Goal: Find specific page/section: Find specific page/section

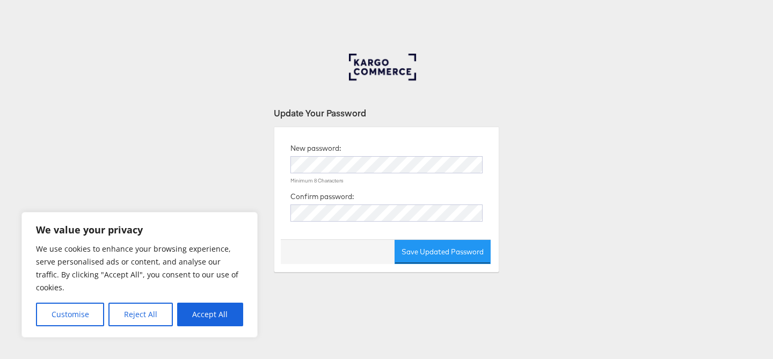
click at [215, 306] on button "Accept All" at bounding box center [210, 315] width 66 height 24
checkbox input "true"
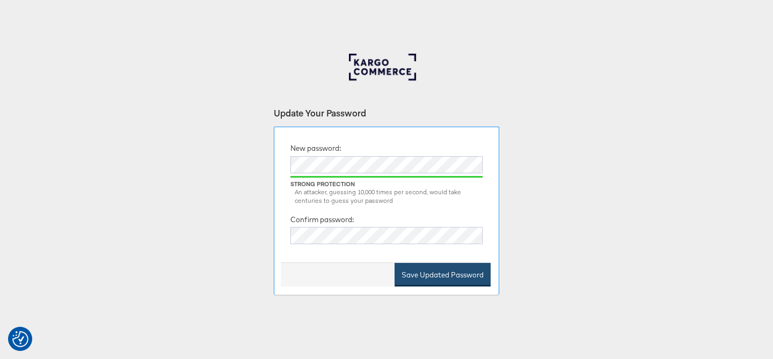
click at [447, 277] on button "Save Updated Password" at bounding box center [443, 275] width 96 height 24
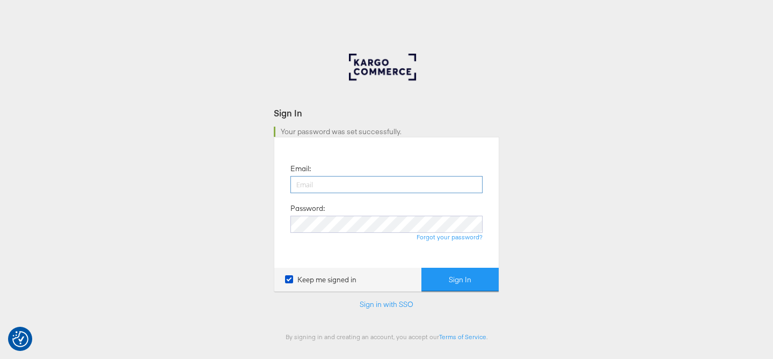
click at [328, 183] on input "email" at bounding box center [386, 184] width 192 height 17
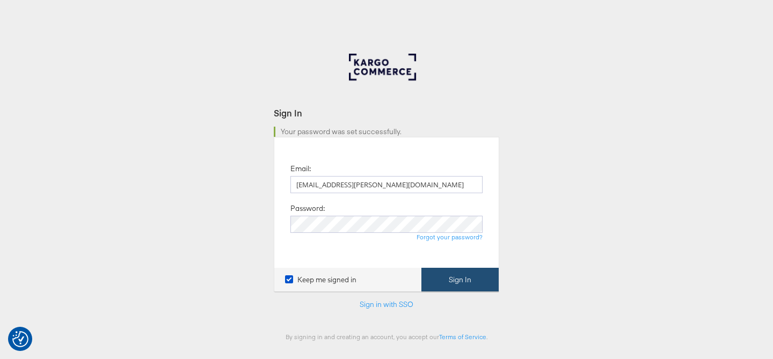
type input "[EMAIL_ADDRESS][PERSON_NAME][DOMAIN_NAME]"
click at [480, 273] on button "Sign In" at bounding box center [459, 280] width 77 height 24
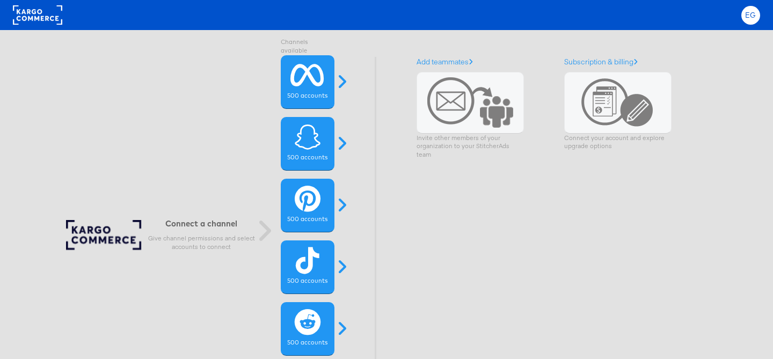
click at [748, 17] on span "EG" at bounding box center [750, 15] width 11 height 7
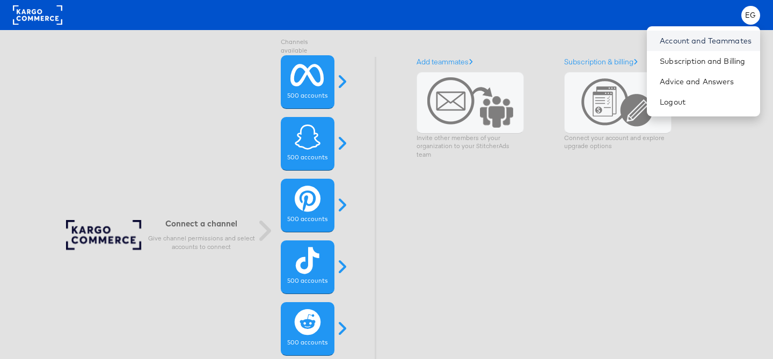
click at [661, 43] on link "Account and Teammates" at bounding box center [706, 40] width 92 height 11
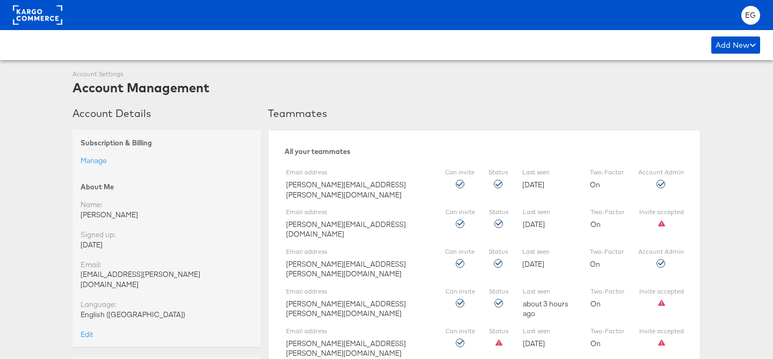
click at [48, 19] on rect at bounding box center [37, 14] width 49 height 19
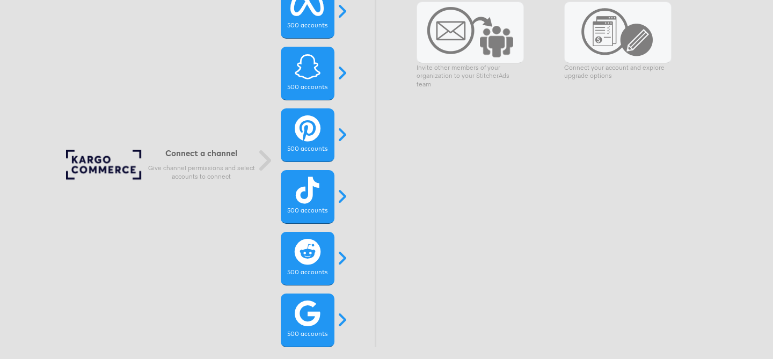
scroll to position [63, 0]
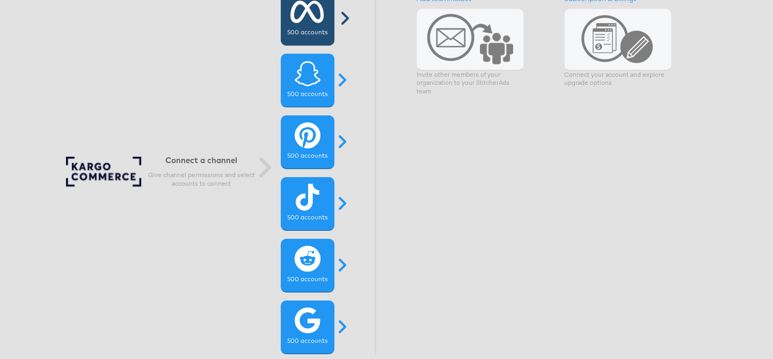
click at [302, 26] on div "500 accounts" at bounding box center [308, 19] width 54 height 54
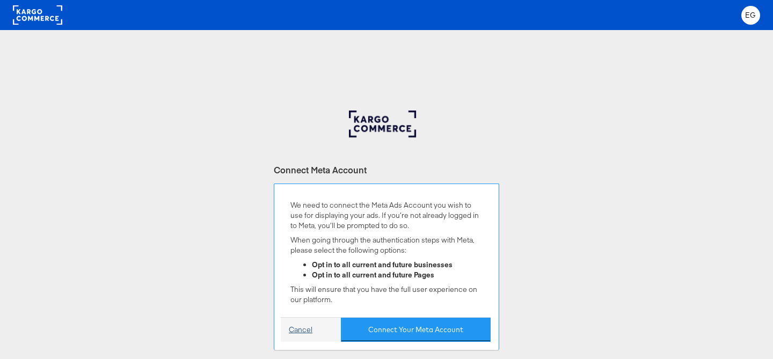
click at [310, 325] on link "Cancel" at bounding box center [301, 330] width 24 height 10
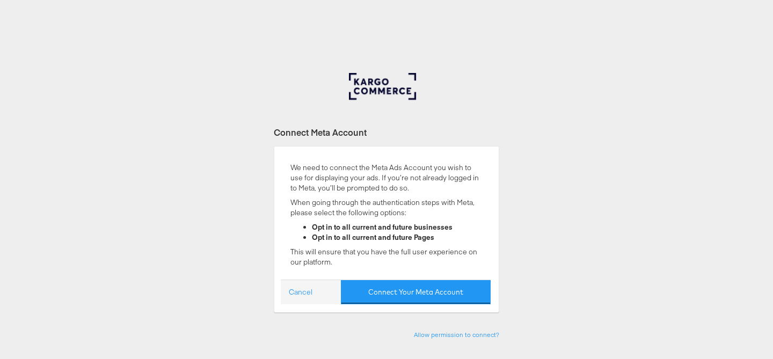
scroll to position [85, 0]
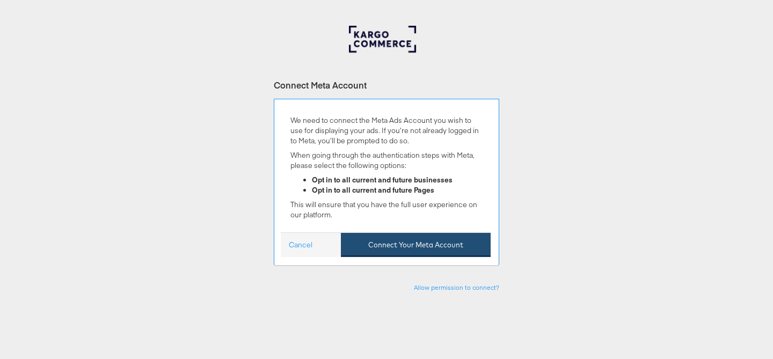
click at [399, 246] on button "Connect Your Meta Account" at bounding box center [416, 245] width 150 height 24
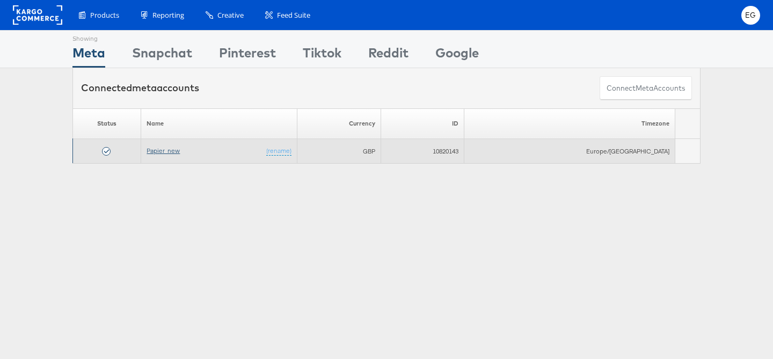
click at [170, 153] on link "Papier_new" at bounding box center [163, 151] width 33 height 8
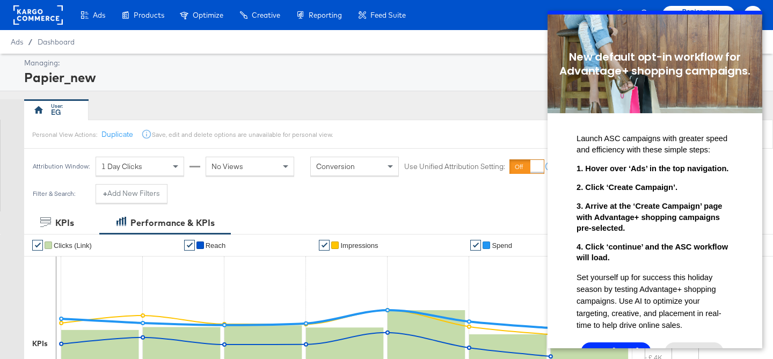
click at [516, 54] on div "Managing: Papier_new" at bounding box center [386, 73] width 773 height 38
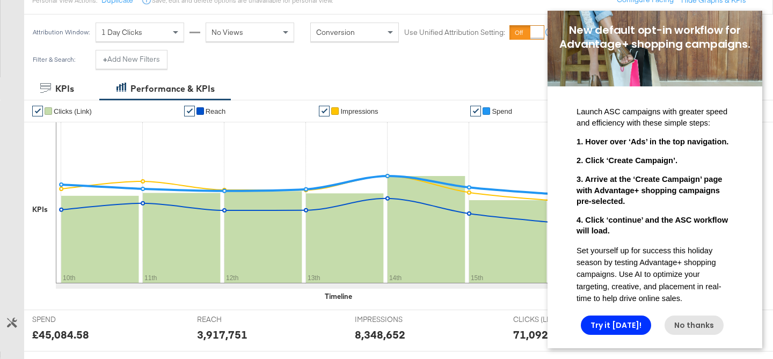
scroll to position [382, 0]
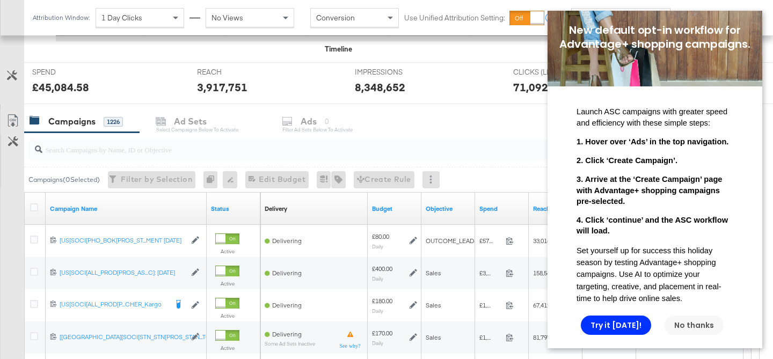
click at [681, 331] on link "No thanks" at bounding box center [694, 325] width 59 height 19
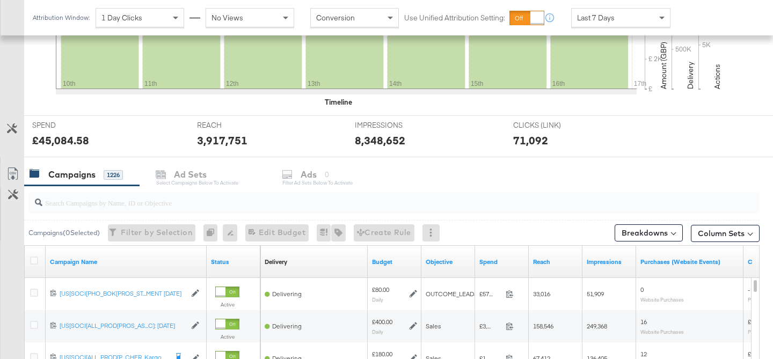
scroll to position [0, 0]
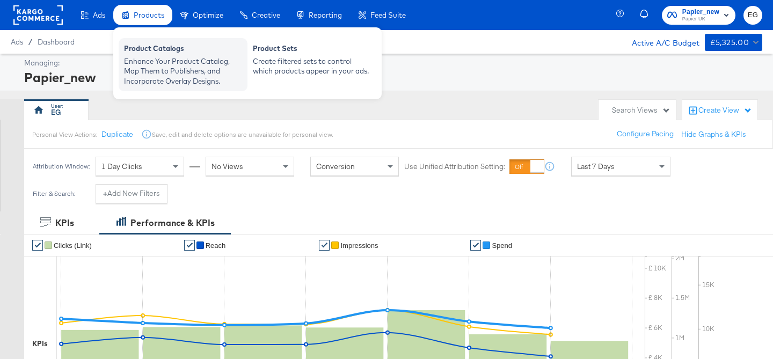
click at [168, 75] on div "Enhance Your Product Catalog, Map Them to Publishers, and Incorporate Overlay D…" at bounding box center [183, 71] width 118 height 30
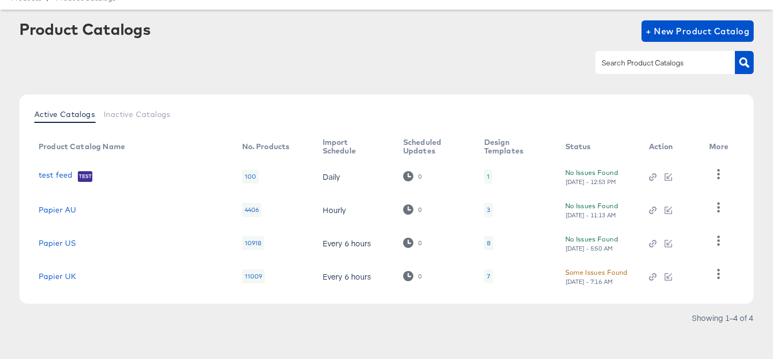
scroll to position [48, 0]
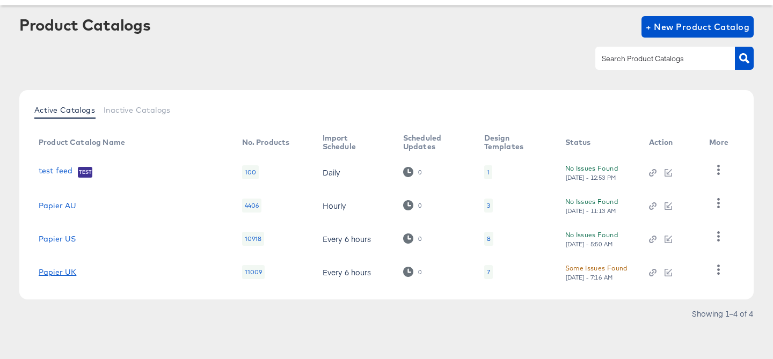
click at [52, 273] on link "Papier UK" at bounding box center [58, 272] width 38 height 9
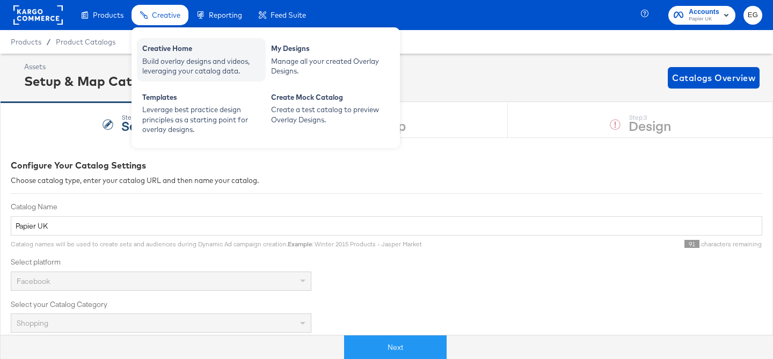
click at [163, 53] on div "Creative Home" at bounding box center [201, 49] width 118 height 13
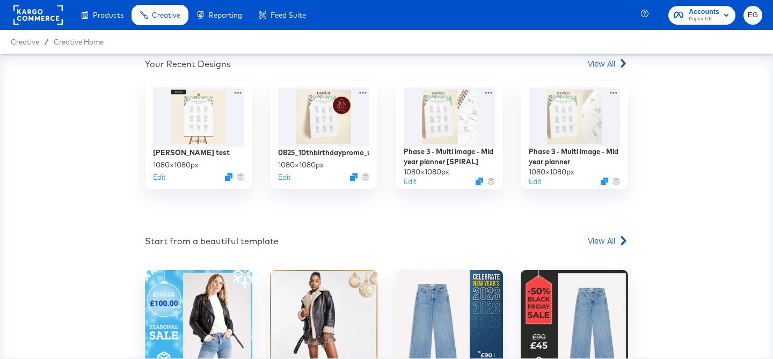
scroll to position [397, 0]
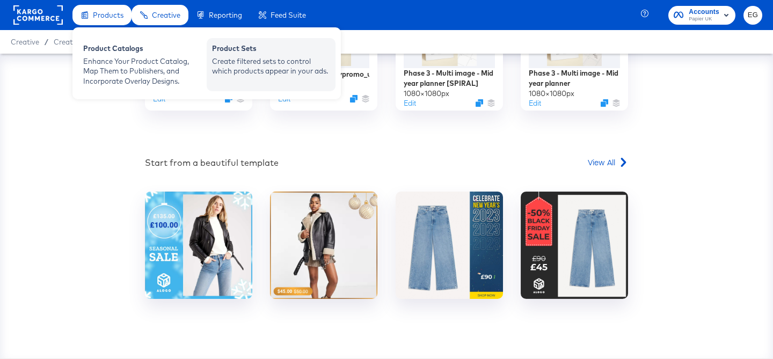
click at [247, 71] on div "Create filtered sets to control which products appear in your ads." at bounding box center [271, 66] width 118 height 20
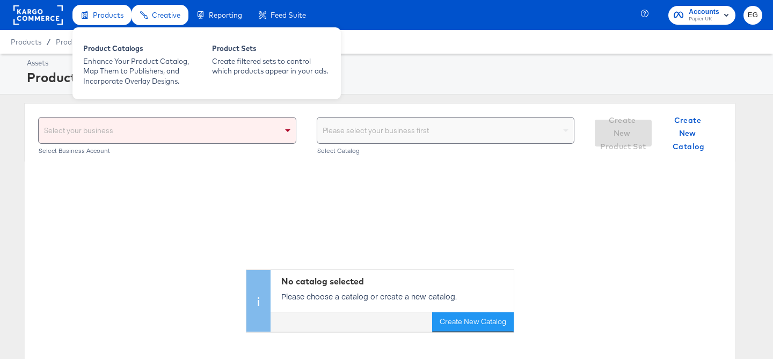
click at [101, 14] on span "Products" at bounding box center [108, 15] width 31 height 9
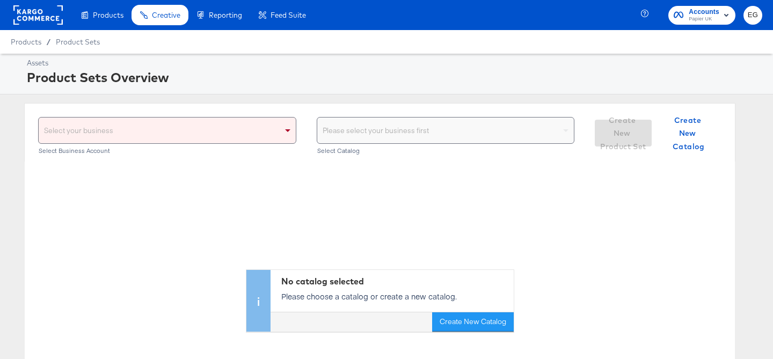
click at [130, 123] on div "Select your business" at bounding box center [167, 131] width 257 height 26
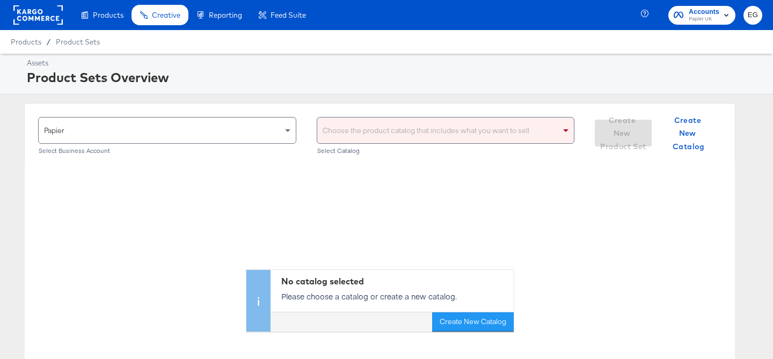
click at [434, 134] on div "Choose the product catalog that includes what you want to sell" at bounding box center [445, 131] width 257 height 26
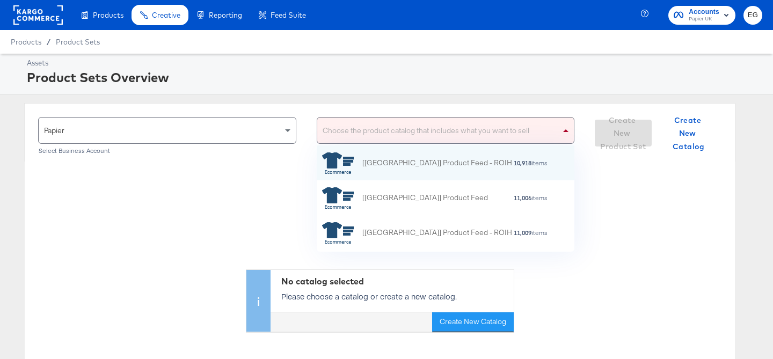
scroll to position [106, 258]
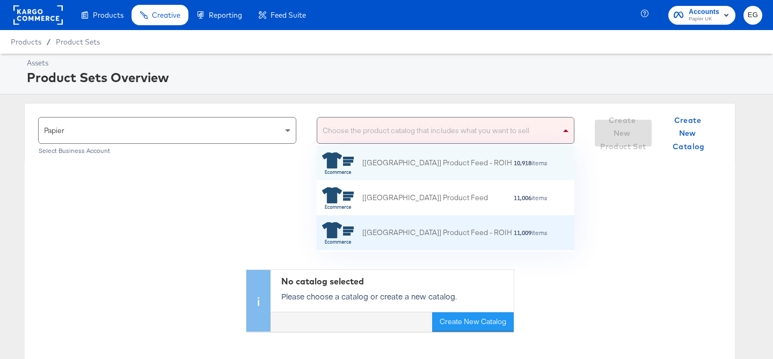
click at [443, 232] on div "[UK] Product Feed - ROIH" at bounding box center [437, 232] width 150 height 11
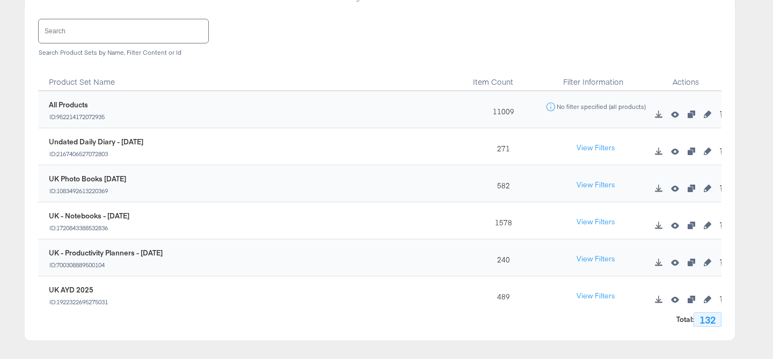
scroll to position [161, 0]
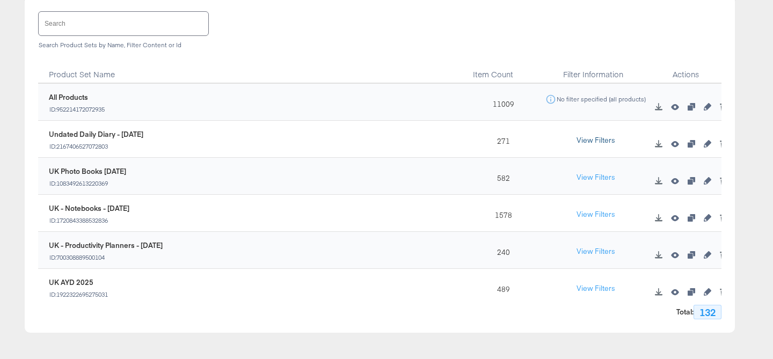
click at [581, 138] on button "View Filters" at bounding box center [596, 140] width 54 height 19
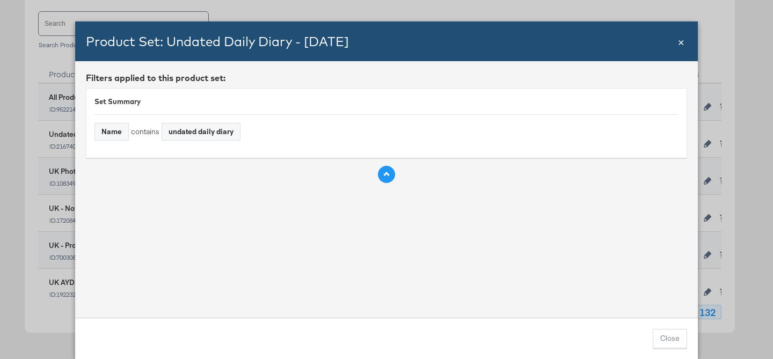
click at [388, 178] on button "Rule Spec" at bounding box center [386, 174] width 17 height 17
click at [687, 43] on div "Product Set: Undated Daily Diary - July 2025 Close ×" at bounding box center [386, 41] width 623 height 40
click at [681, 45] on span "×" at bounding box center [681, 41] width 6 height 14
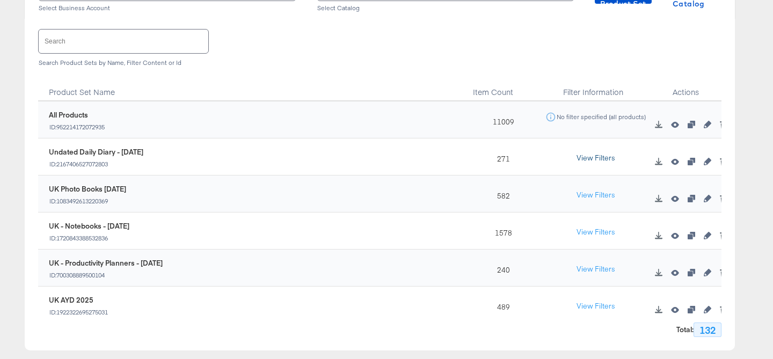
scroll to position [0, 0]
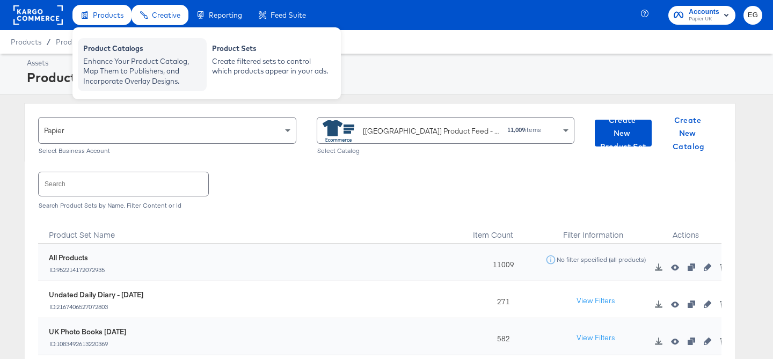
click at [106, 50] on div "Product Catalogs" at bounding box center [142, 49] width 118 height 13
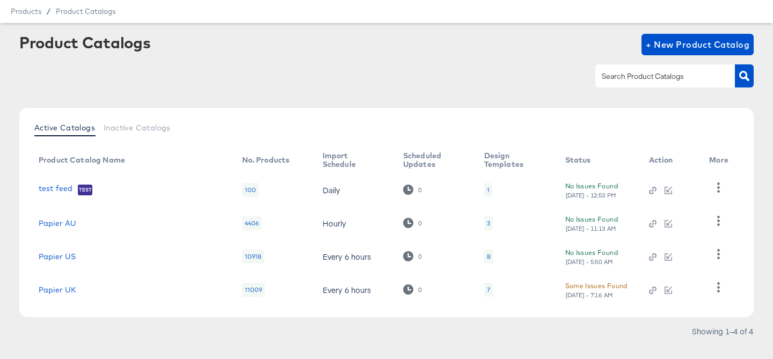
scroll to position [48, 0]
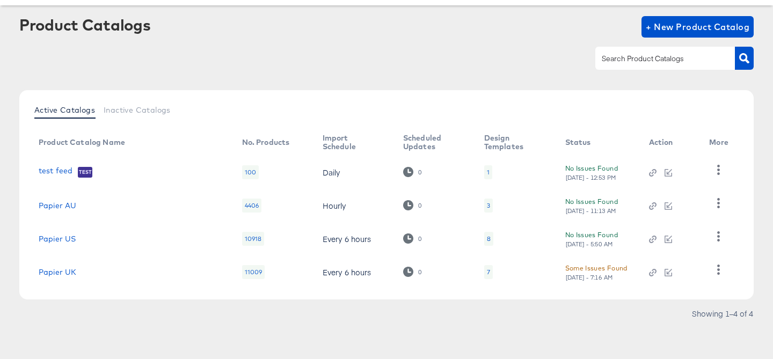
click at [575, 269] on div "Some Issues Found" at bounding box center [596, 268] width 62 height 11
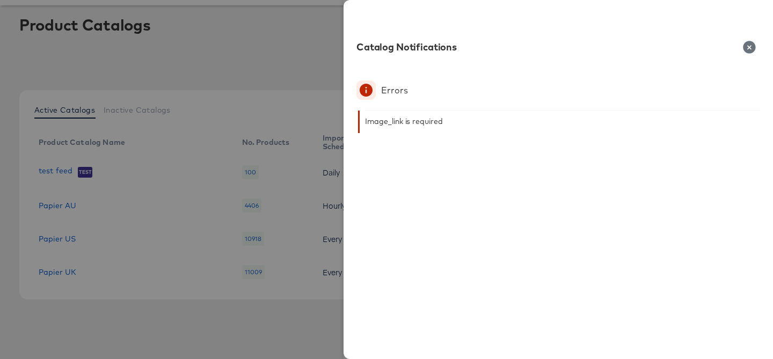
click at [752, 47] on icon "button" at bounding box center [749, 47] width 12 height 12
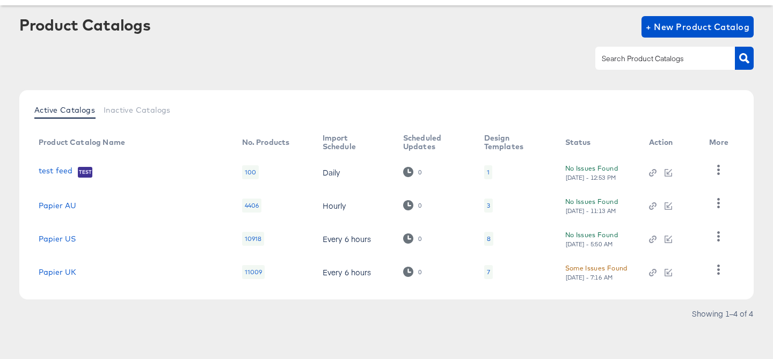
click at [487, 271] on div "7" at bounding box center [488, 272] width 3 height 9
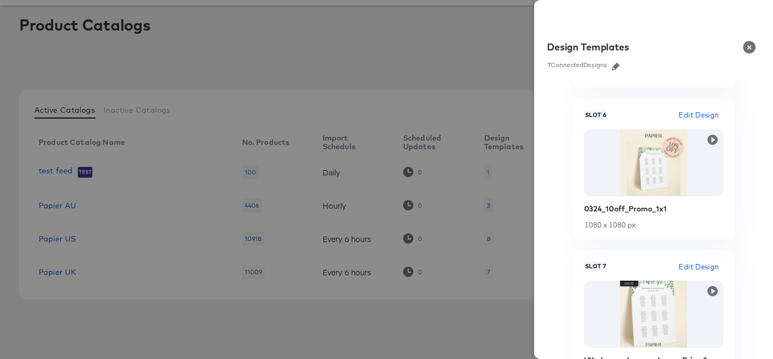
scroll to position [995, 0]
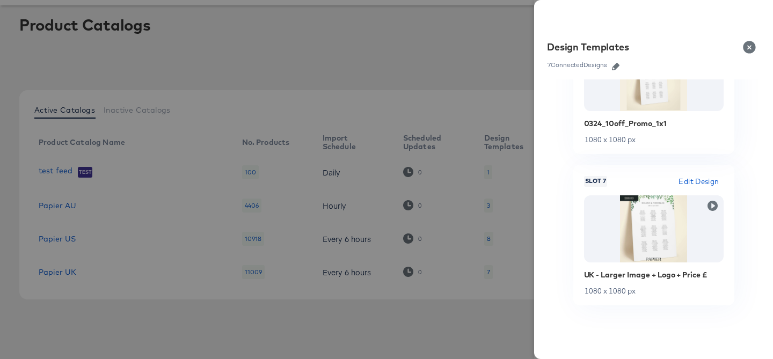
click at [378, 64] on div at bounding box center [386, 179] width 773 height 359
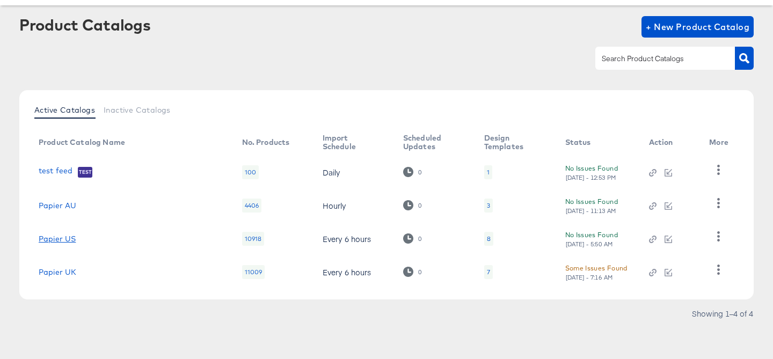
click at [48, 236] on link "Papier US" at bounding box center [57, 239] width 37 height 9
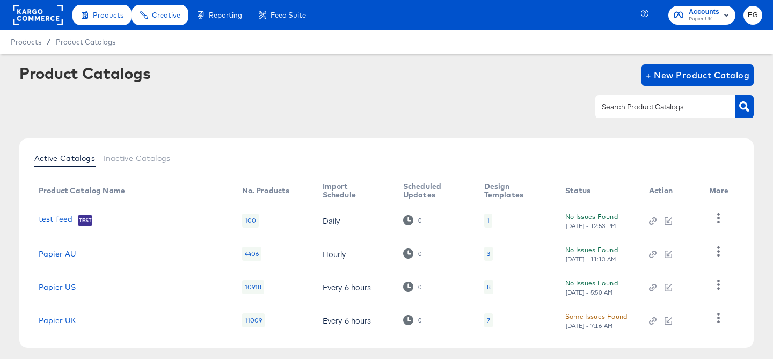
scroll to position [38, 0]
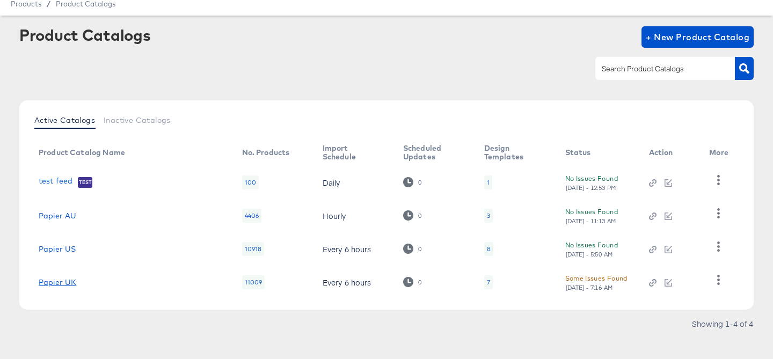
click at [64, 282] on link "Papier UK" at bounding box center [58, 282] width 38 height 9
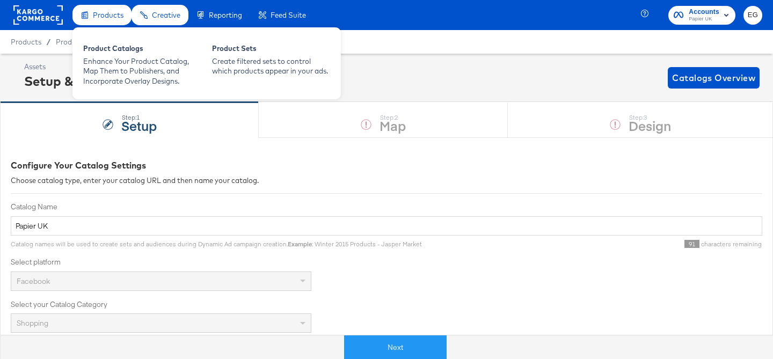
click at [111, 12] on span "Products" at bounding box center [108, 15] width 31 height 9
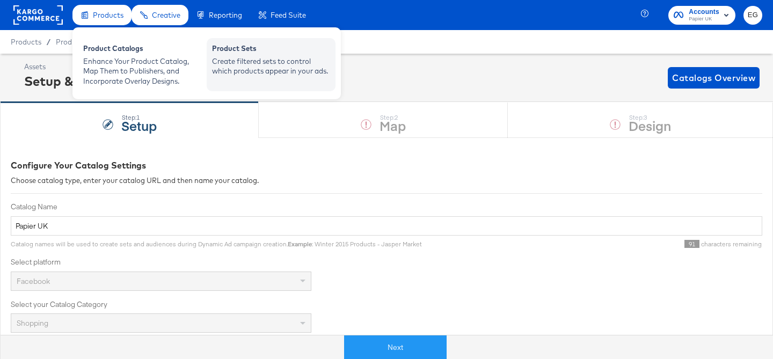
click at [270, 69] on div "Create filtered sets to control which products appear in your ads." at bounding box center [271, 66] width 118 height 20
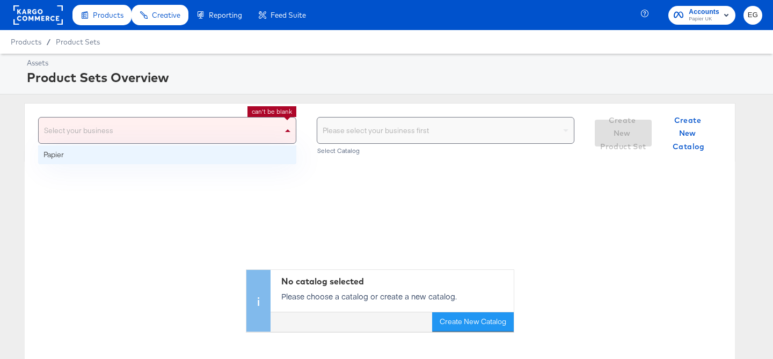
click at [129, 135] on div "Select your business" at bounding box center [167, 131] width 257 height 26
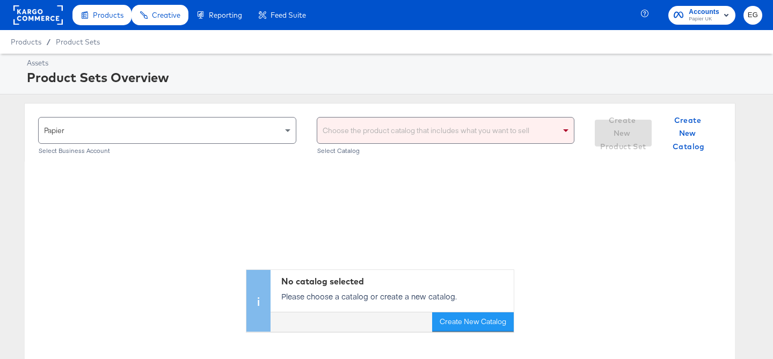
click at [451, 122] on div "Choose the product catalog that includes what you want to sell" at bounding box center [445, 131] width 257 height 26
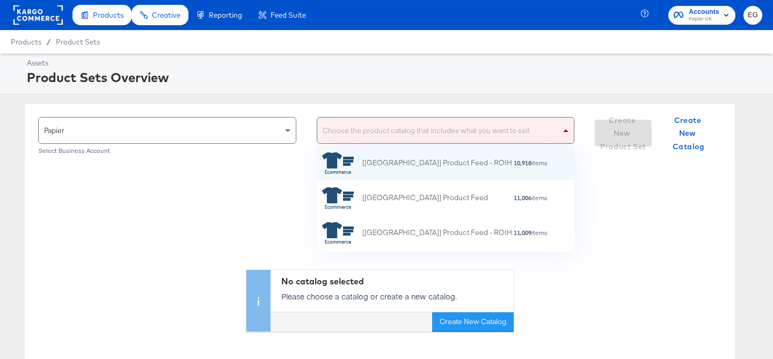
click at [442, 139] on div "Choose the product catalog that includes what you want to sell" at bounding box center [445, 131] width 257 height 26
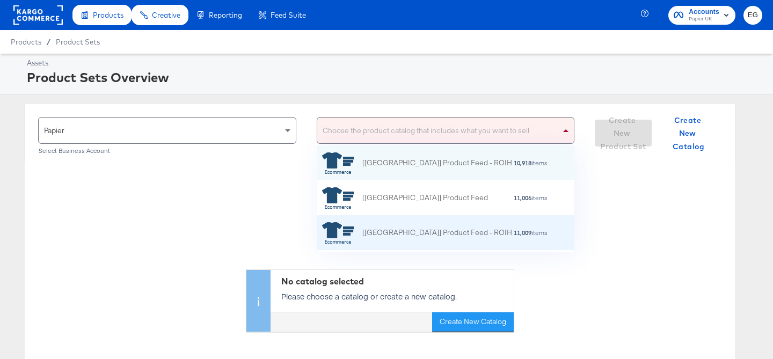
click at [438, 240] on div "[UK] Product Feed - ROIH" at bounding box center [417, 232] width 190 height 21
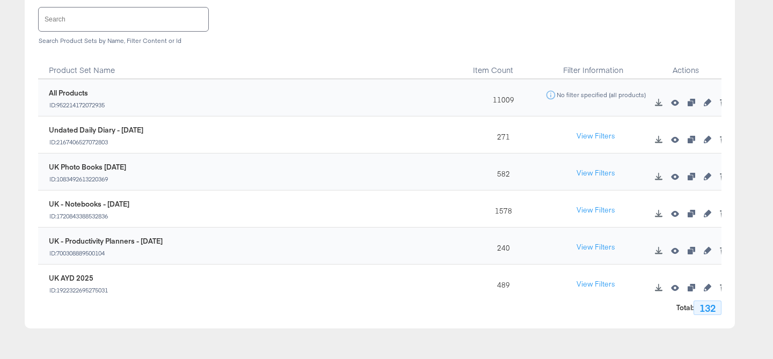
scroll to position [166, 0]
click at [675, 137] on icon "button" at bounding box center [675, 138] width 8 height 8
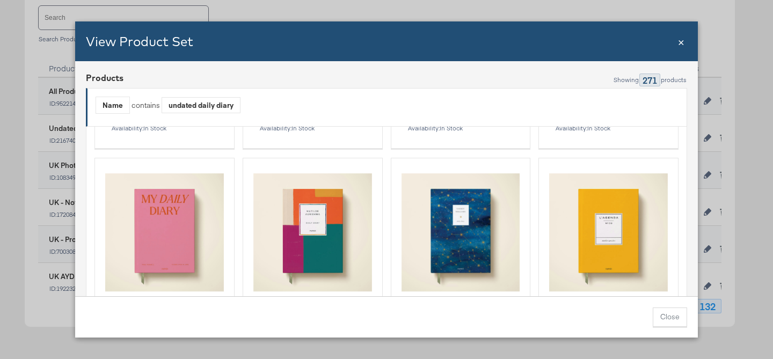
scroll to position [2503, 0]
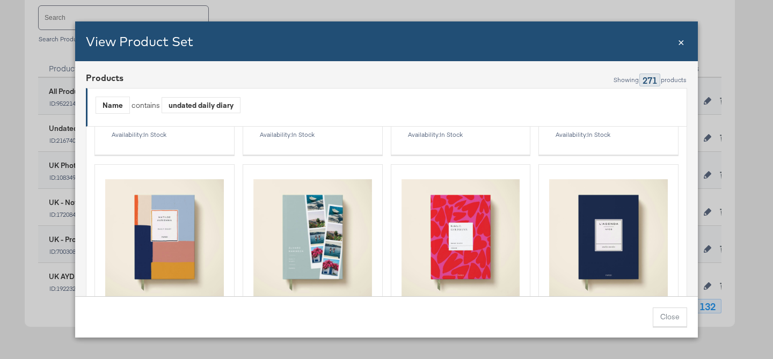
click at [684, 42] on span "×" at bounding box center [681, 41] width 6 height 14
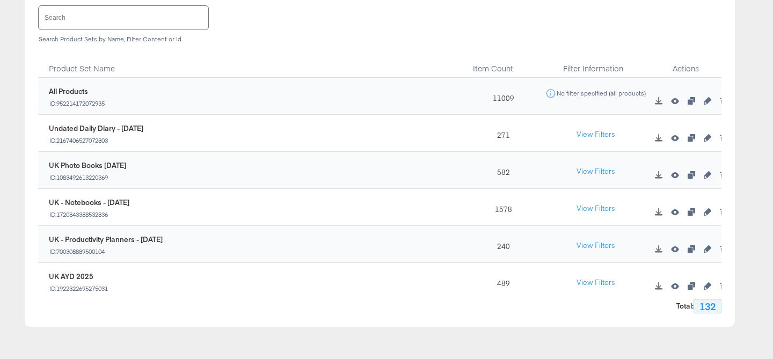
scroll to position [162, 0]
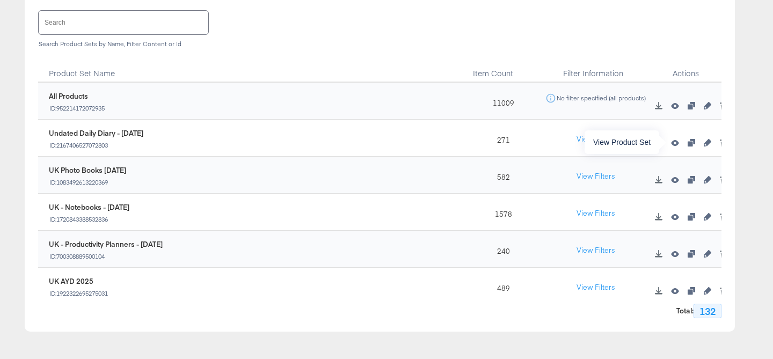
click at [677, 145] on icon "button" at bounding box center [675, 143] width 8 height 8
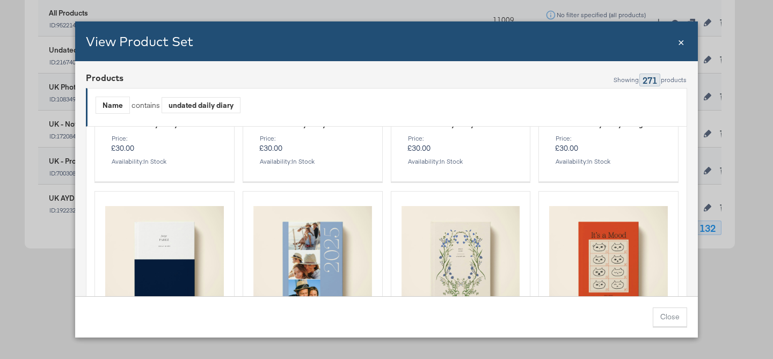
scroll to position [6802, 0]
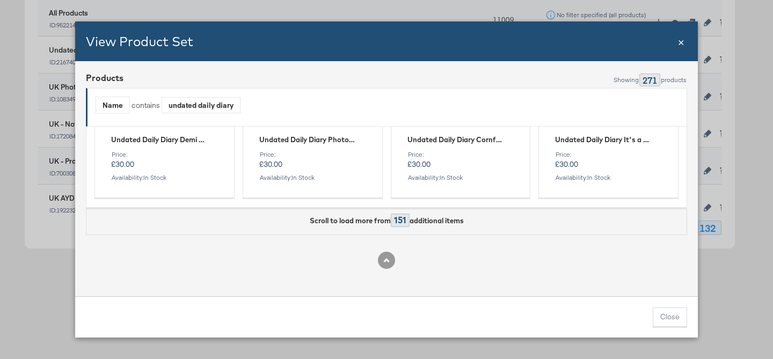
click at [679, 43] on span "×" at bounding box center [681, 41] width 6 height 14
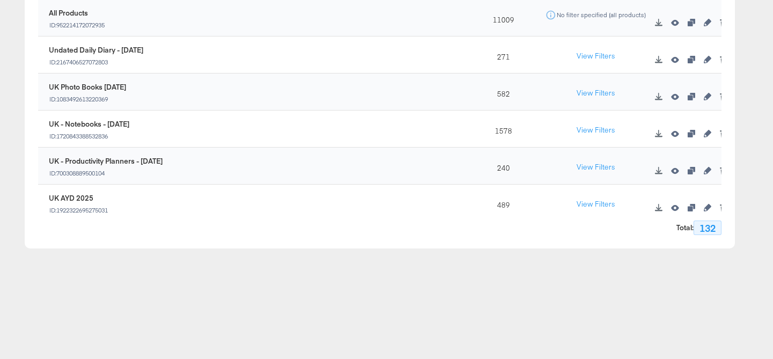
scroll to position [0, 0]
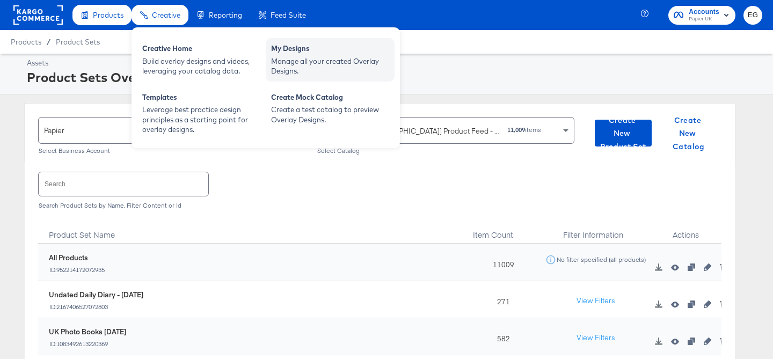
click at [302, 56] on div "Manage all your created Overlay Designs." at bounding box center [330, 66] width 118 height 20
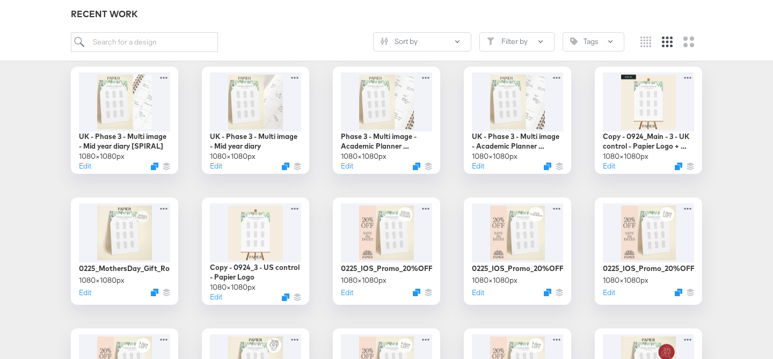
scroll to position [298, 0]
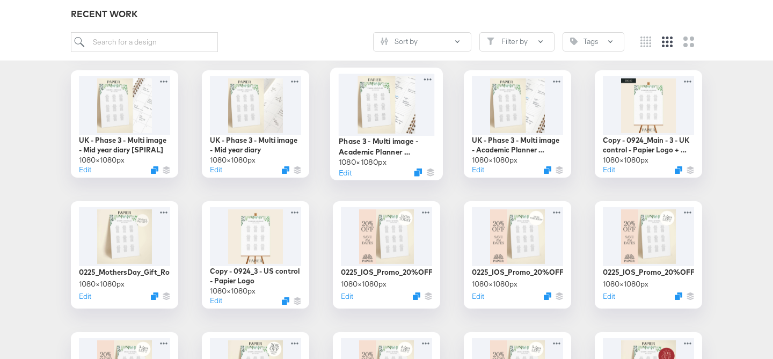
click at [390, 112] on div at bounding box center [387, 105] width 96 height 62
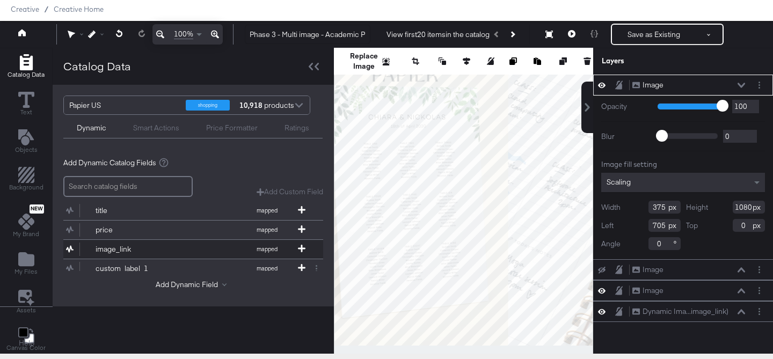
scroll to position [123, 0]
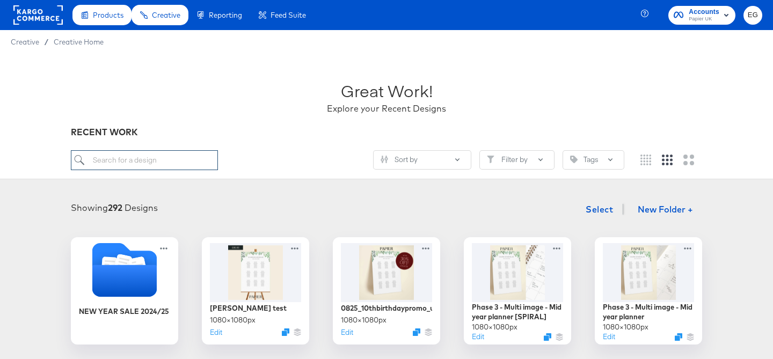
click at [127, 163] on input "search" at bounding box center [144, 160] width 147 height 20
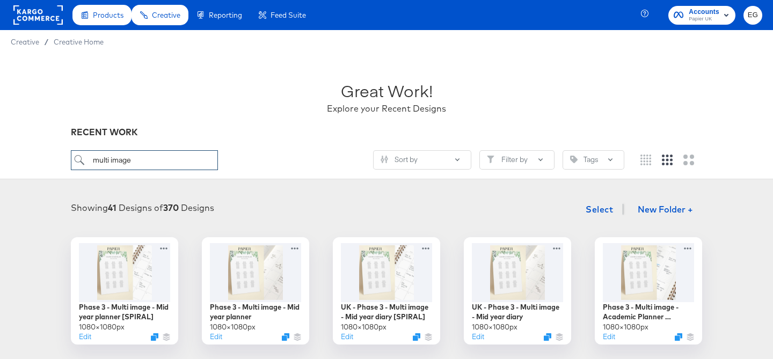
type input "multi image"
click at [130, 163] on input "multi image" at bounding box center [144, 160] width 147 height 20
click at [152, 260] on div at bounding box center [125, 272] width 96 height 62
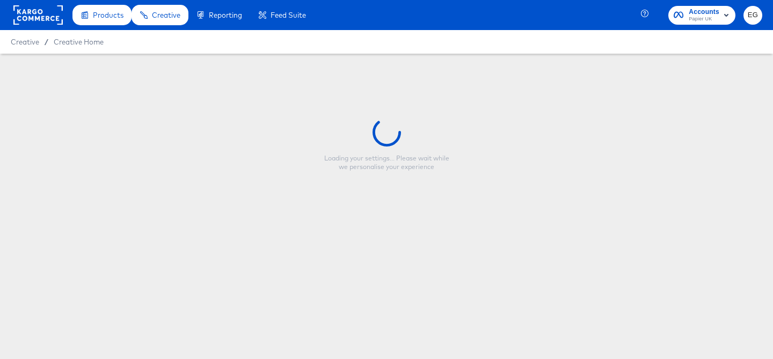
type input "Phase 3 - Multi image - Mid year planner [SPIRAL]"
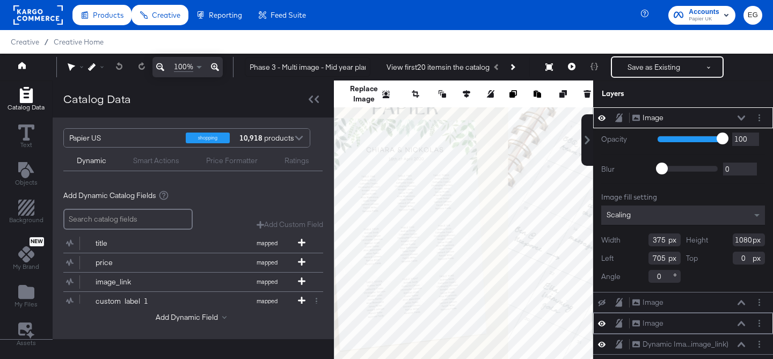
click at [602, 325] on icon at bounding box center [602, 323] width 8 height 9
click at [602, 325] on icon at bounding box center [602, 323] width 8 height 7
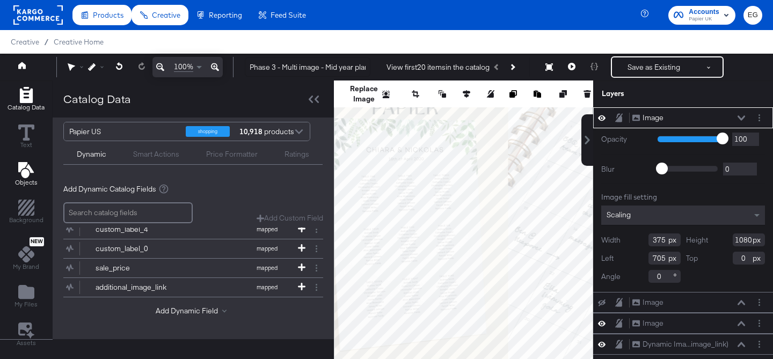
scroll to position [33, 0]
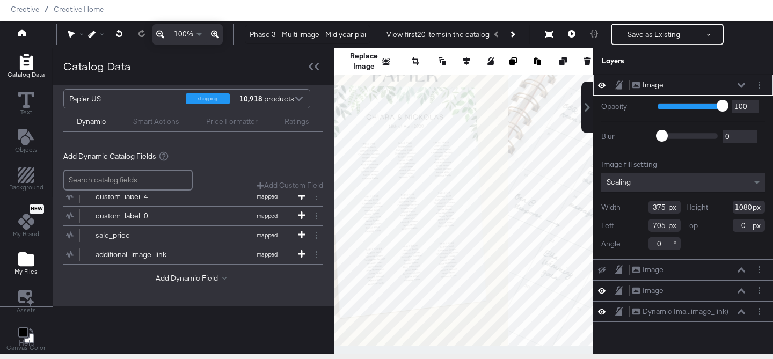
click at [27, 256] on icon "Add Files" at bounding box center [26, 259] width 16 height 14
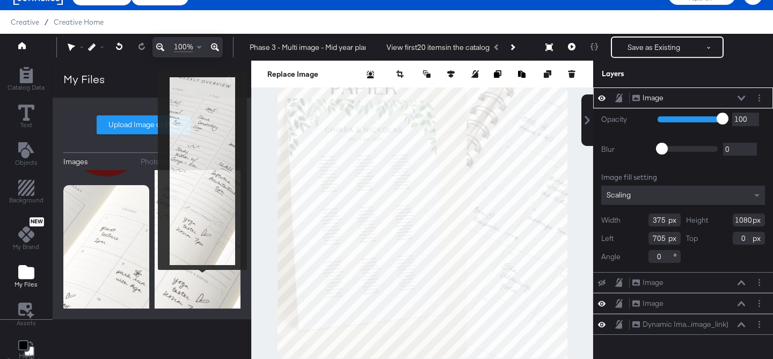
scroll to position [93, 0]
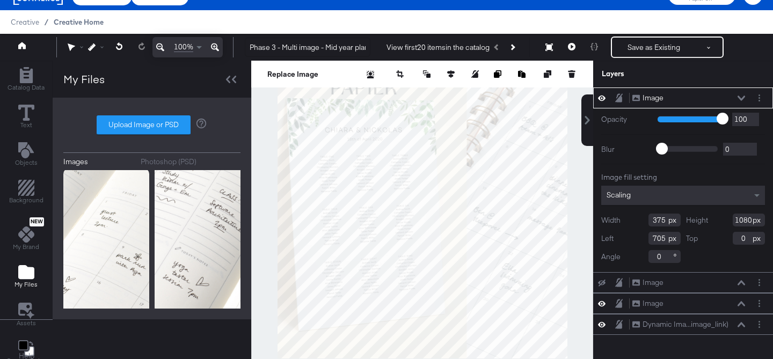
click at [70, 26] on span "Creative Home" at bounding box center [79, 22] width 50 height 9
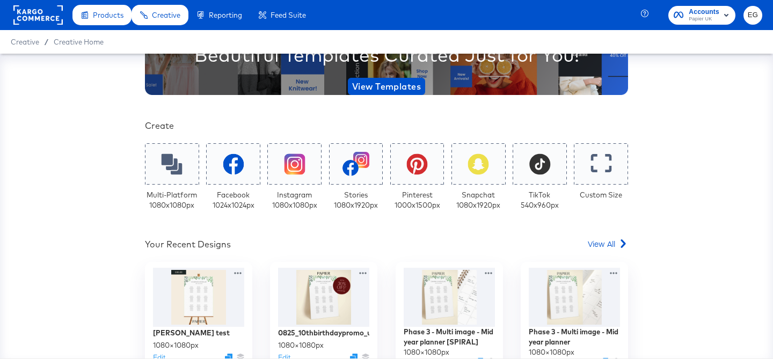
scroll to position [130, 0]
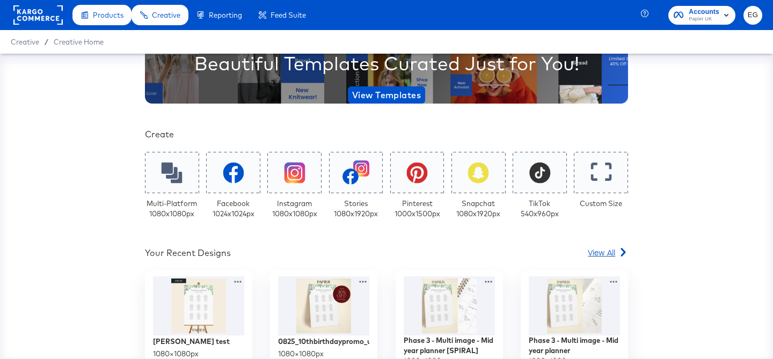
click at [606, 253] on span "View All" at bounding box center [601, 252] width 27 height 11
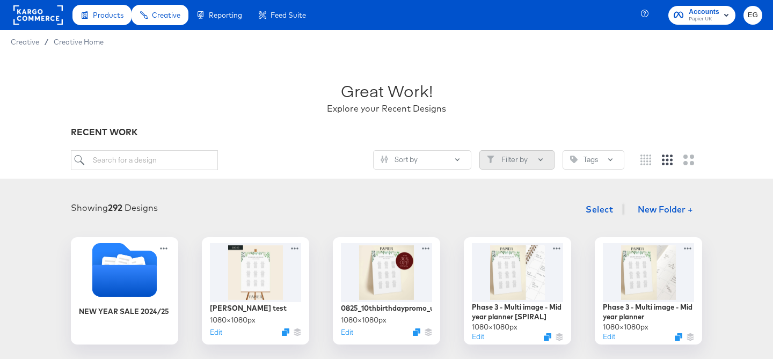
click at [534, 157] on button "Filter by" at bounding box center [516, 159] width 75 height 19
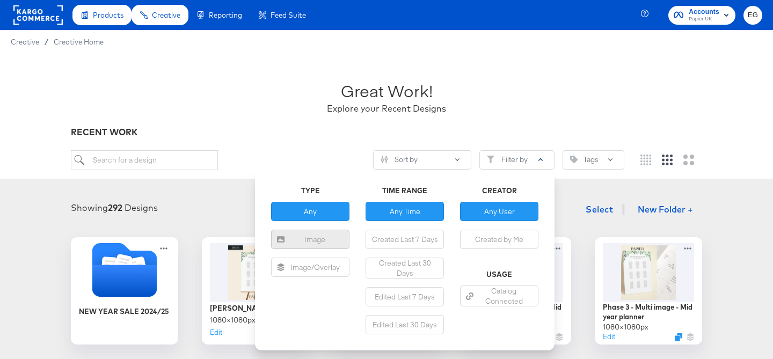
click at [305, 242] on div "Image" at bounding box center [310, 240] width 70 height 10
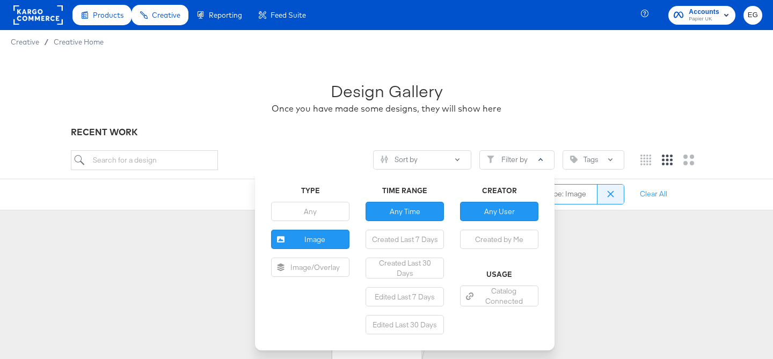
click at [323, 148] on div "Design Gallery Once you have made some designs, they will show here RECENT WORK…" at bounding box center [386, 132] width 773 height 157
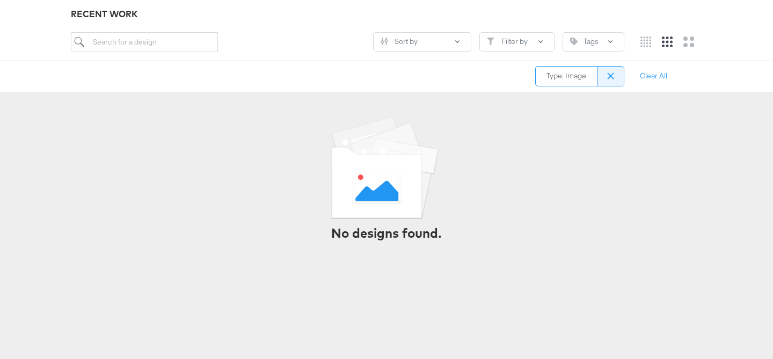
scroll to position [116, 0]
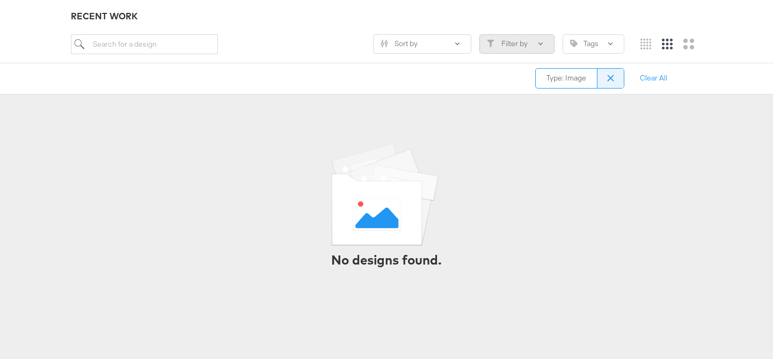
click at [515, 52] on button "Filter by" at bounding box center [516, 43] width 75 height 19
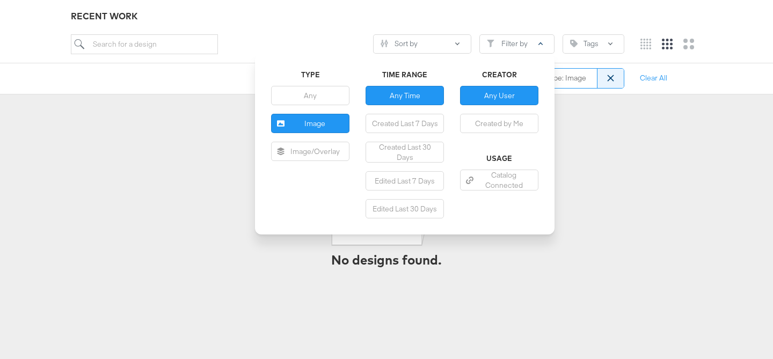
click at [614, 81] on icon at bounding box center [611, 78] width 12 height 12
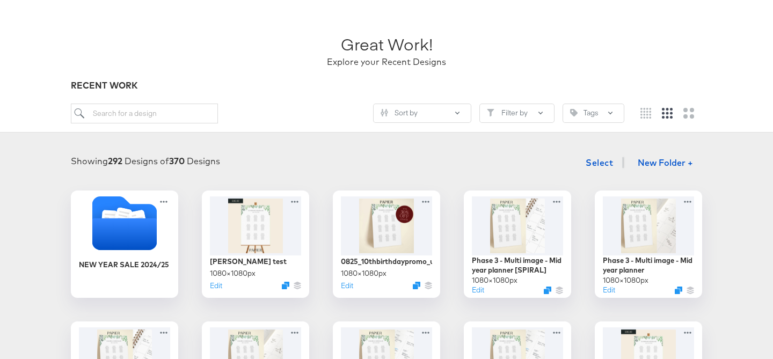
scroll to position [18, 0]
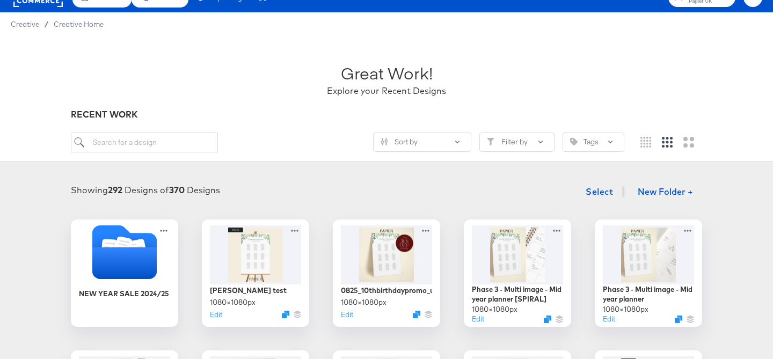
scroll to position [85, 0]
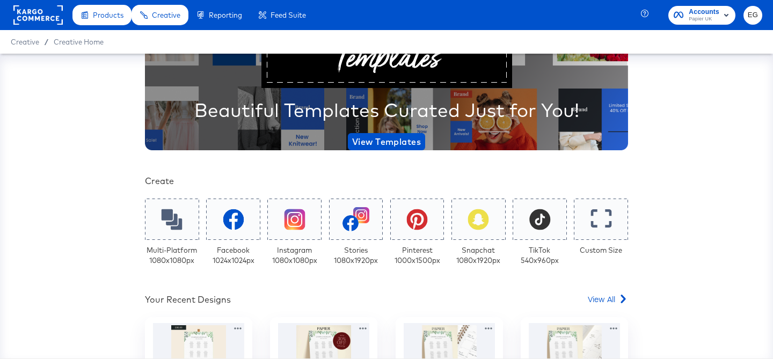
scroll to position [97, 0]
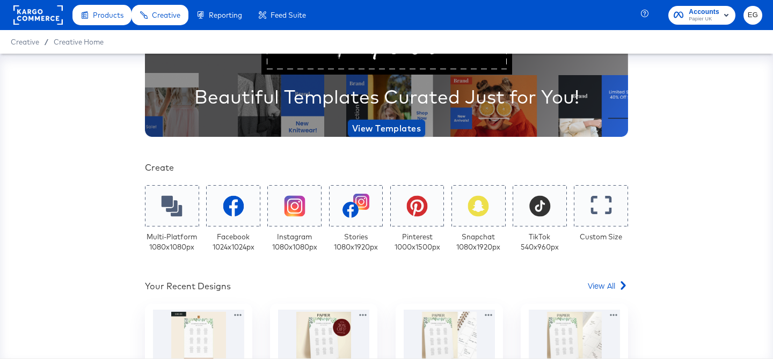
click at [393, 128] on span "View Templates" at bounding box center [386, 128] width 69 height 15
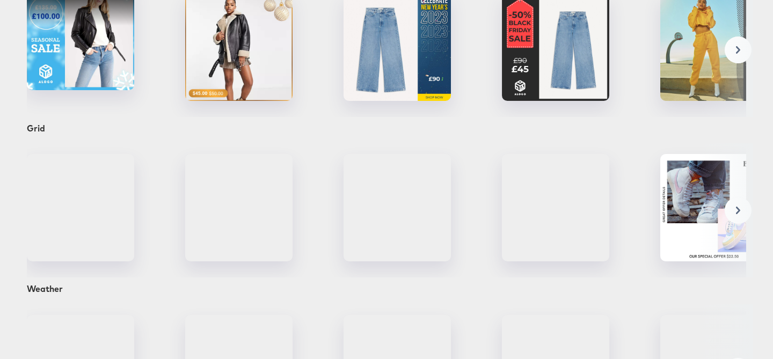
scroll to position [432, 0]
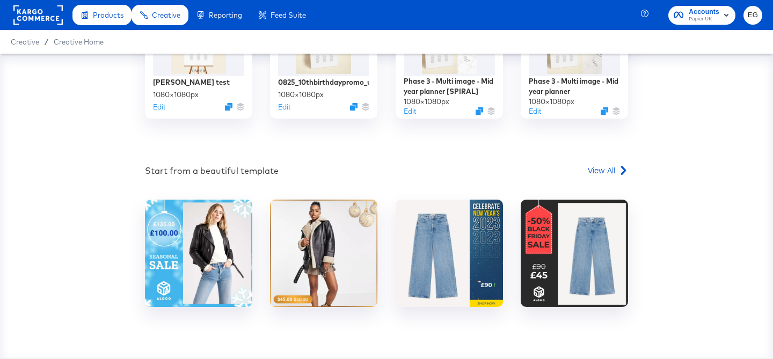
scroll to position [397, 0]
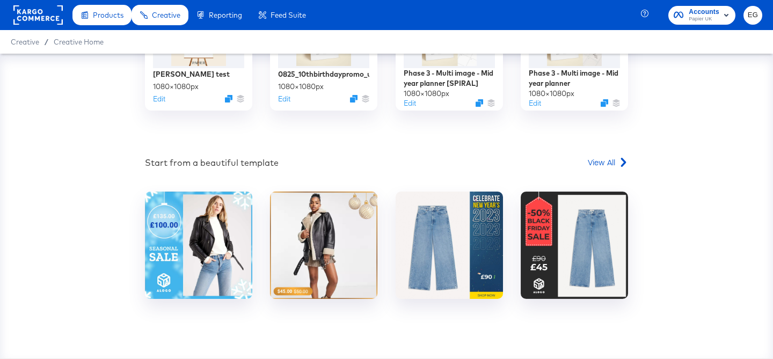
click at [33, 41] on span "Creative" at bounding box center [25, 42] width 28 height 9
click at [68, 45] on span "Creative Home" at bounding box center [79, 42] width 50 height 9
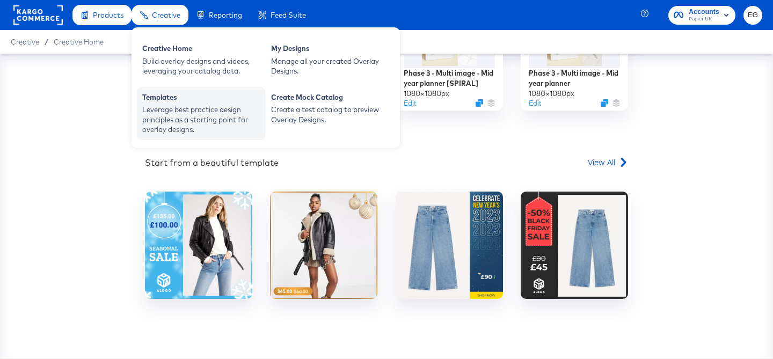
click at [176, 115] on div "Leverage best practice design principles as a starting point for overlay design…" at bounding box center [201, 120] width 118 height 30
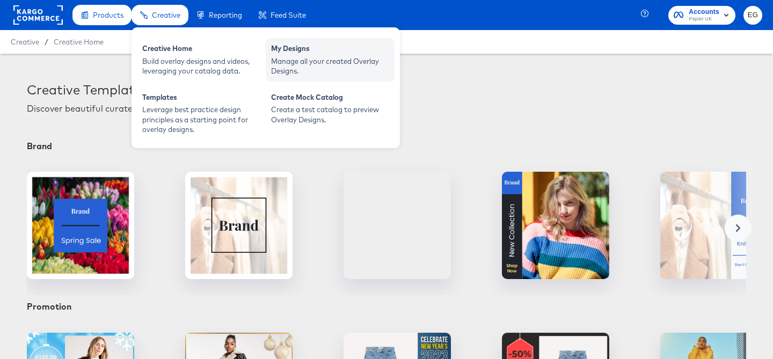
click at [284, 61] on div "Manage all your created Overlay Designs." at bounding box center [330, 66] width 118 height 20
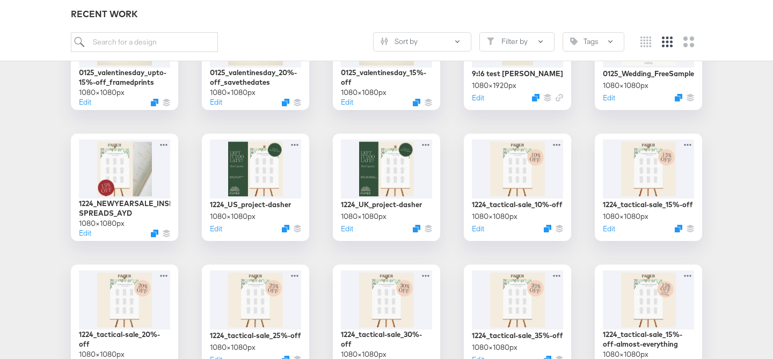
scroll to position [767, 0]
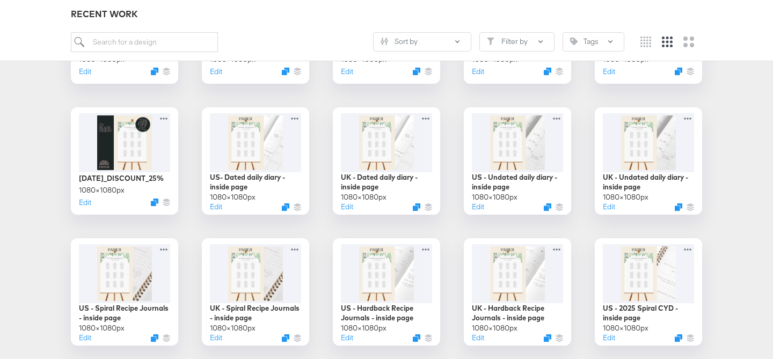
scroll to position [1592, 0]
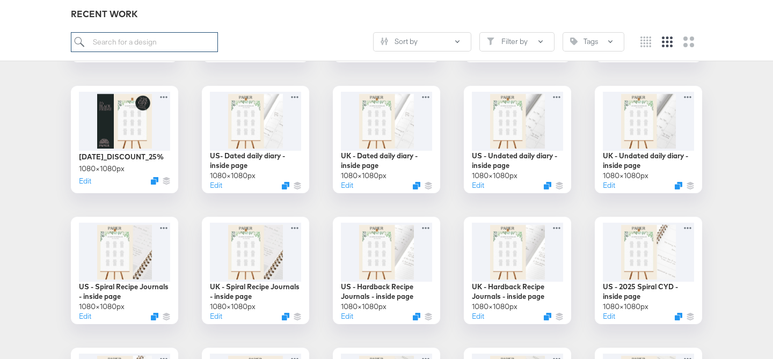
click at [167, 46] on input "search" at bounding box center [144, 42] width 147 height 20
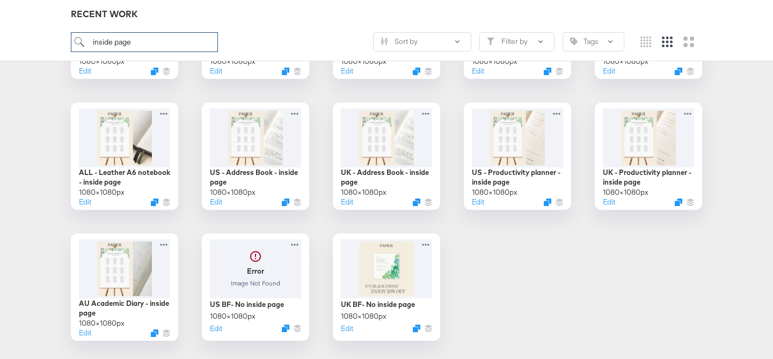
scroll to position [531, 0]
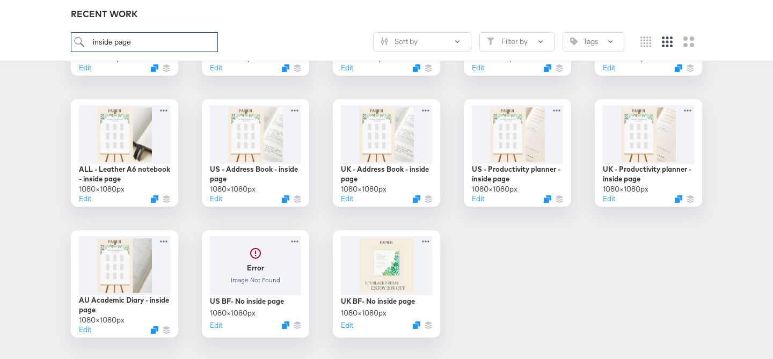
type input "inside page"
click at [397, 139] on div at bounding box center [387, 134] width 96 height 62
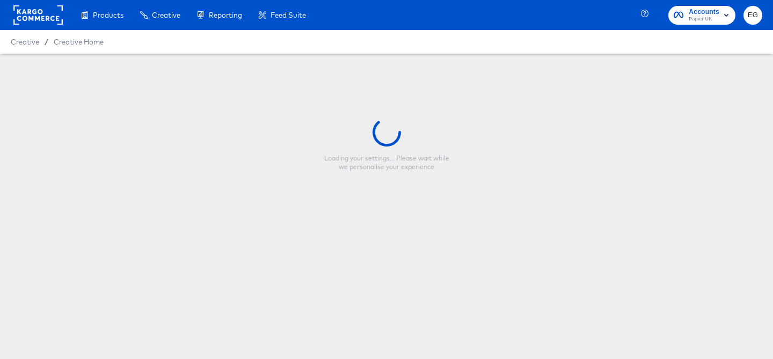
type input "UK - Address Book - inside page"
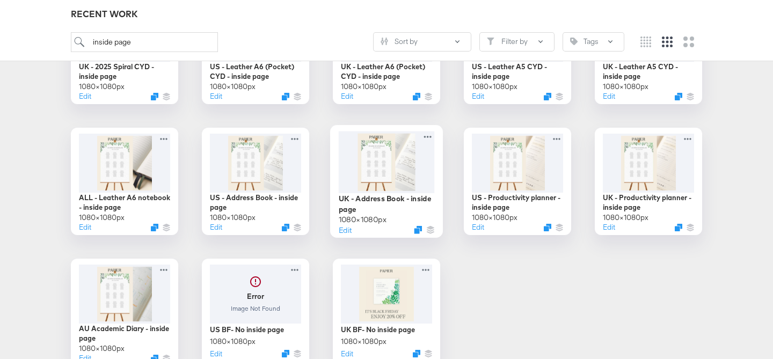
scroll to position [518, 0]
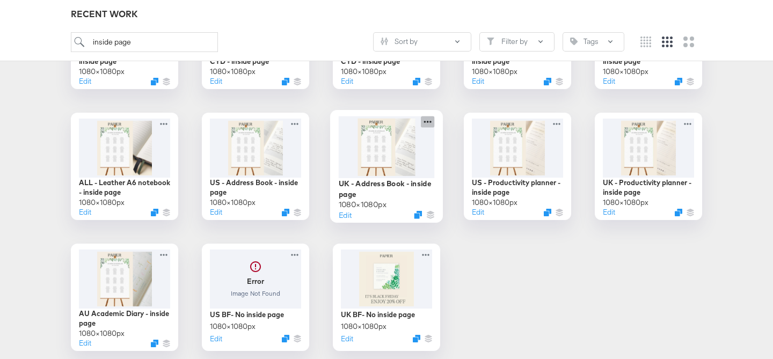
click at [429, 121] on icon at bounding box center [427, 121] width 13 height 11
click at [449, 108] on div "1224 - US- Dated daily diary - inside page - NYSALE-ROUNDEL 1080 × 1080 px Edit…" at bounding box center [387, 35] width 752 height 631
click at [384, 151] on div at bounding box center [387, 147] width 96 height 62
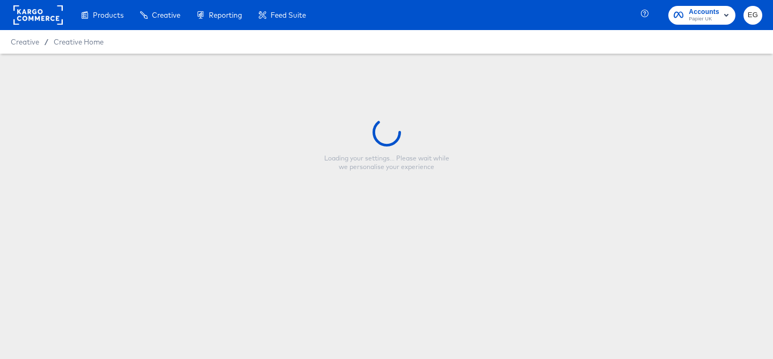
type input "UK - Address Book - inside page"
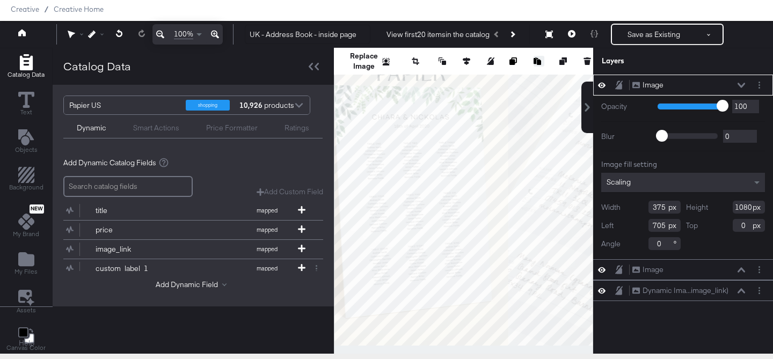
scroll to position [33, 0]
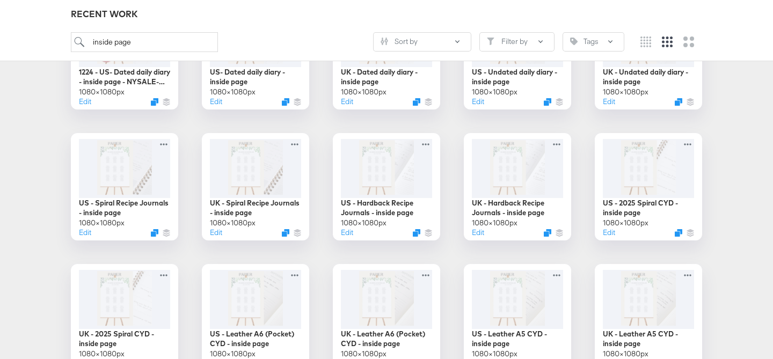
scroll to position [237, 0]
